Goal: Download file/media

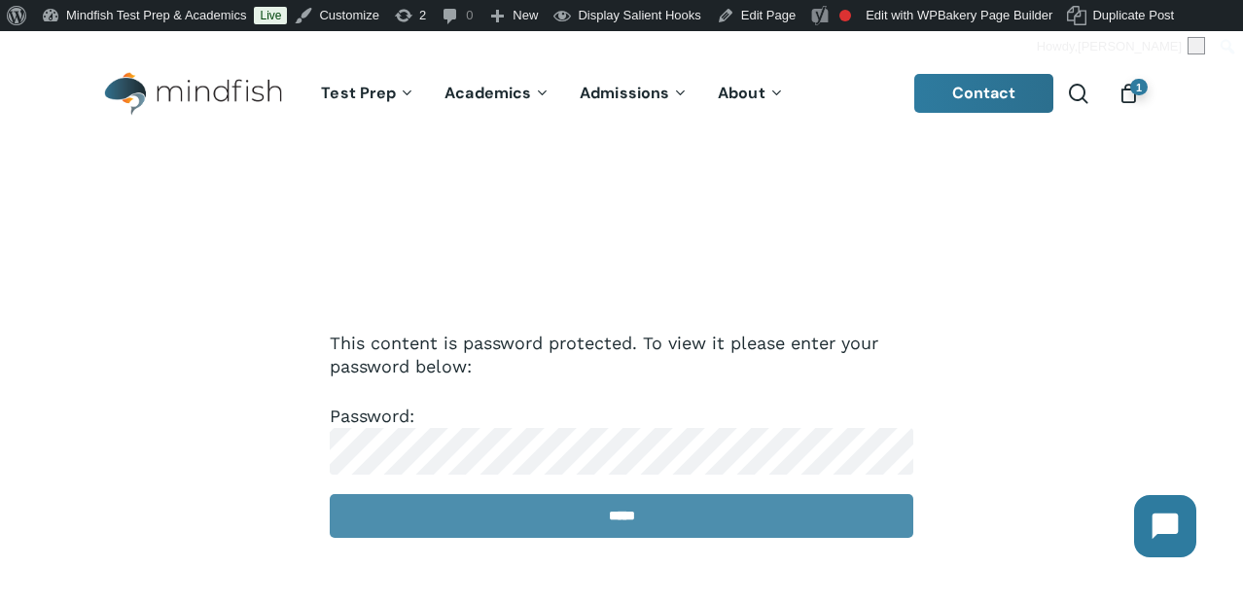
click at [567, 517] on input "*****" at bounding box center [622, 516] width 584 height 44
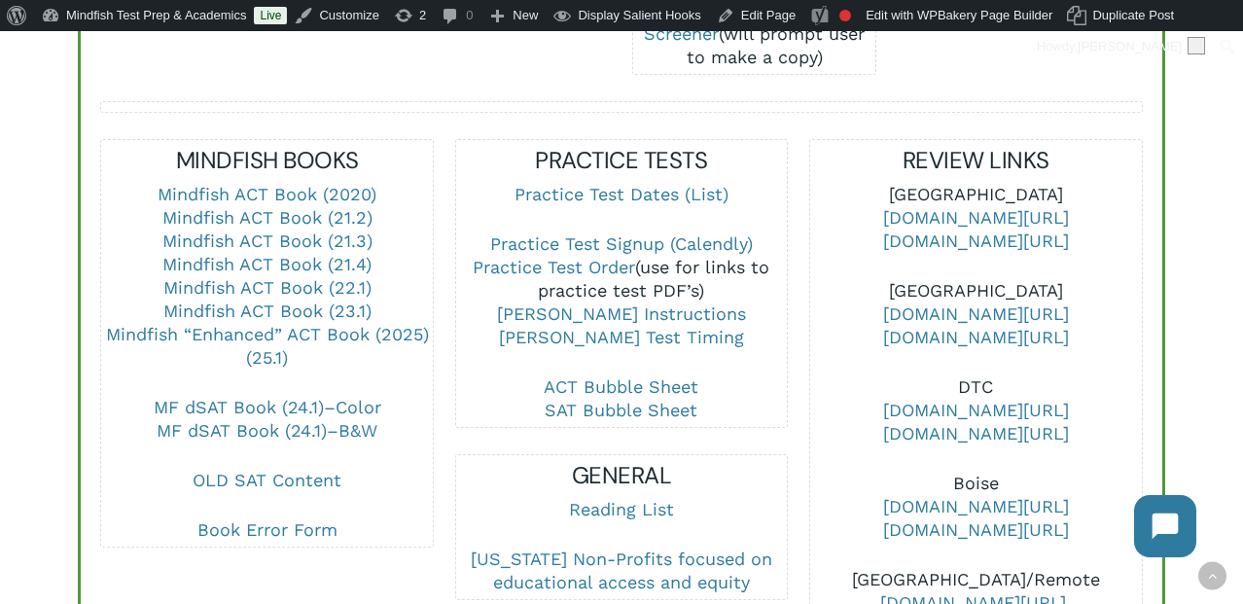
scroll to position [734, 0]
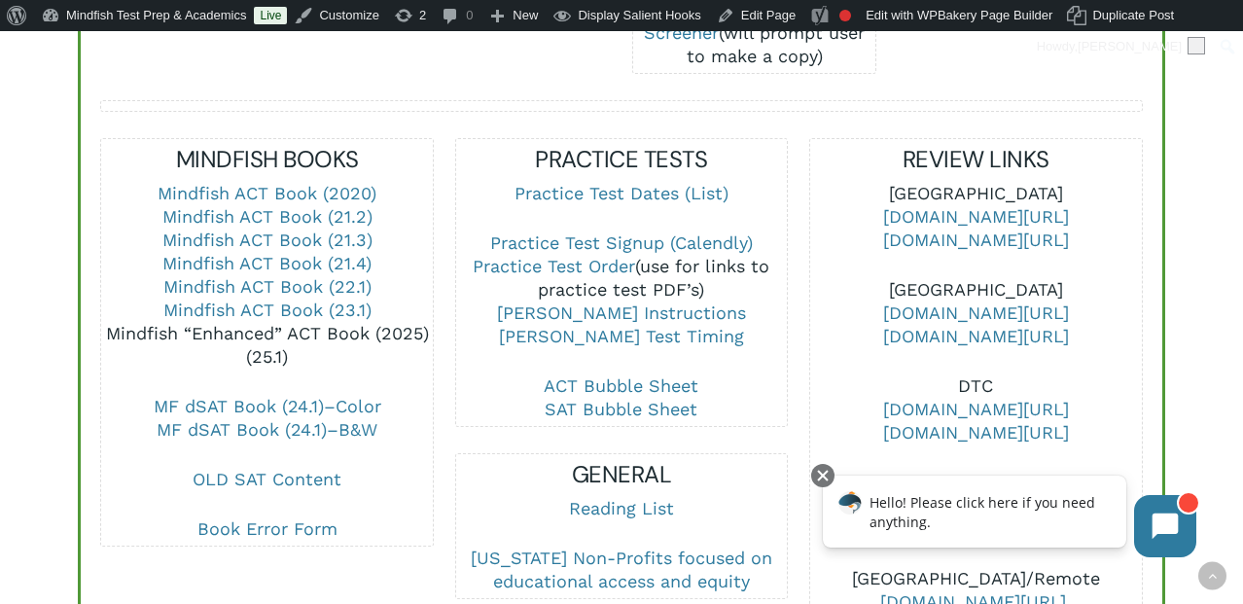
drag, startPoint x: 294, startPoint y: 315, endPoint x: 281, endPoint y: 307, distance: 14.9
click at [281, 323] on link "Mindfish “Enhanced” ACT Book (2025) (25.1)" at bounding box center [267, 345] width 323 height 44
